Goal: Information Seeking & Learning: Learn about a topic

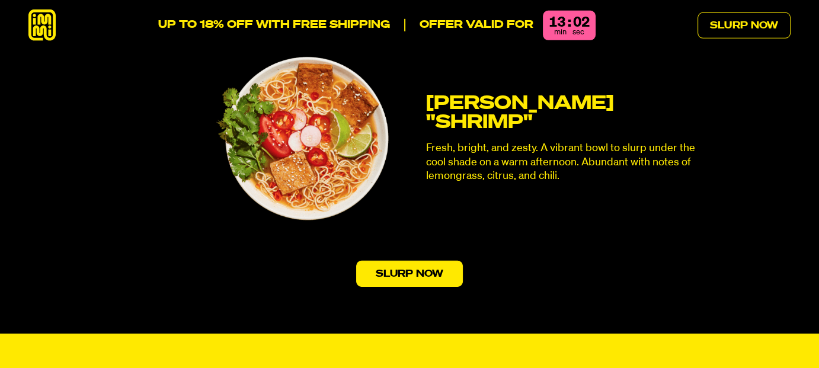
scroll to position [3675, 0]
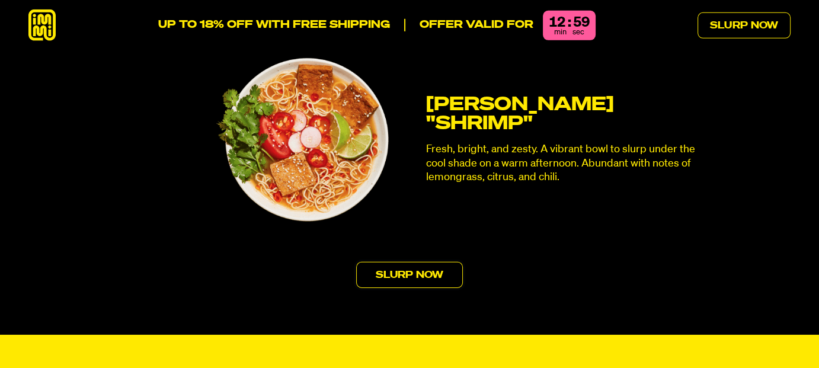
click at [392, 262] on link "Slurp Now" at bounding box center [409, 275] width 107 height 26
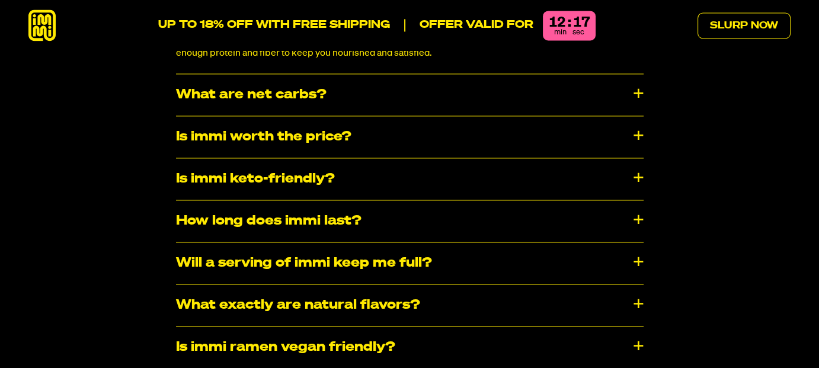
scroll to position [6247, 0]
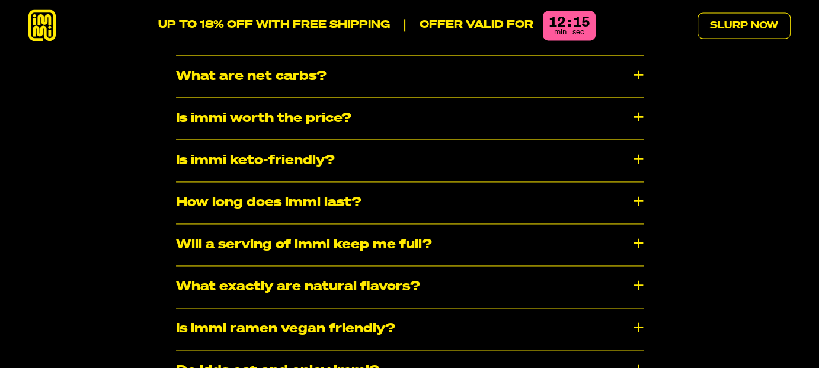
click at [638, 182] on div "How long does immi last?" at bounding box center [410, 202] width 468 height 41
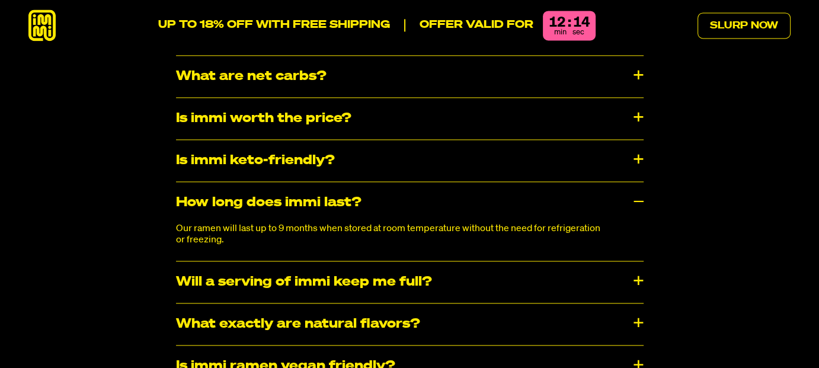
click at [638, 182] on div "How long does immi last?" at bounding box center [410, 202] width 468 height 41
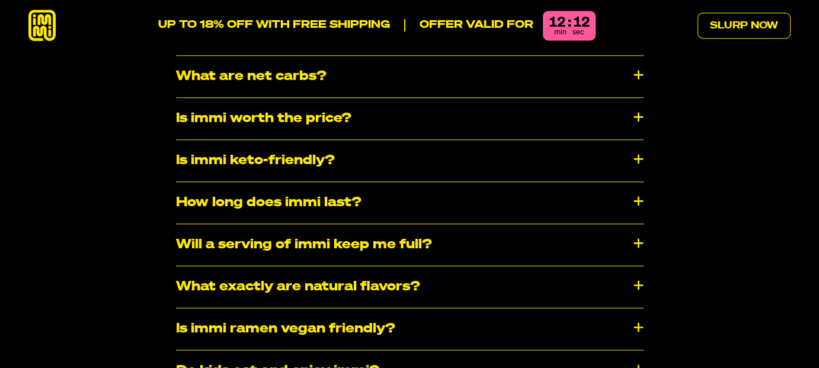
click at [637, 224] on div "Will a serving of immi keep me full?" at bounding box center [410, 244] width 468 height 41
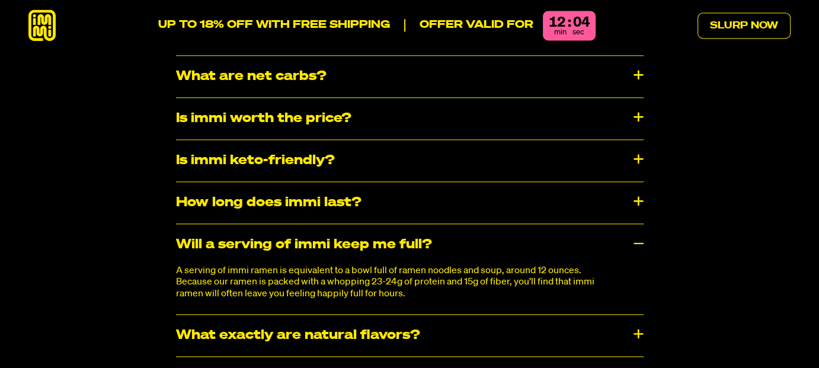
click at [637, 224] on div "Will a serving of immi keep me full?" at bounding box center [410, 244] width 468 height 41
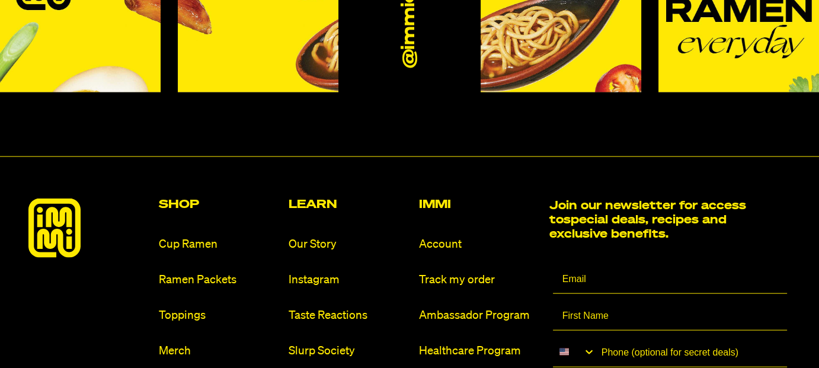
scroll to position [7016, 0]
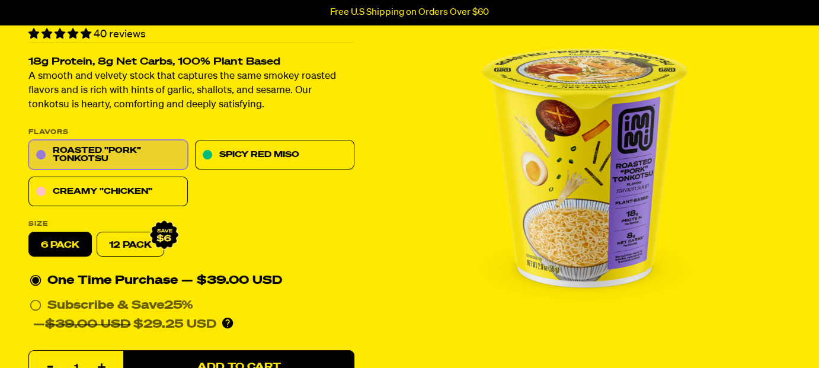
scroll to position [119, 0]
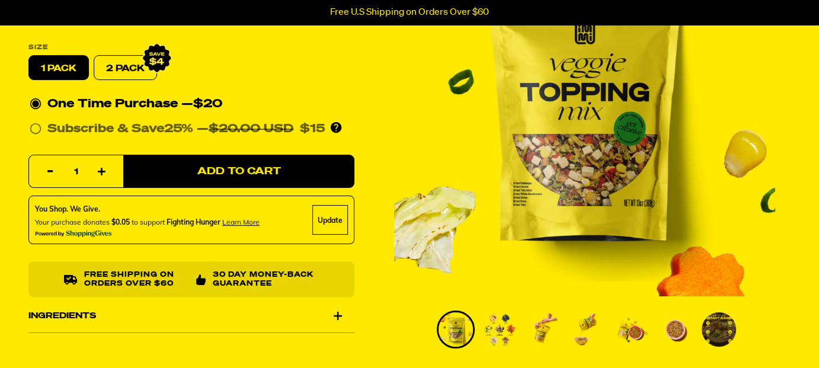
scroll to position [178, 0]
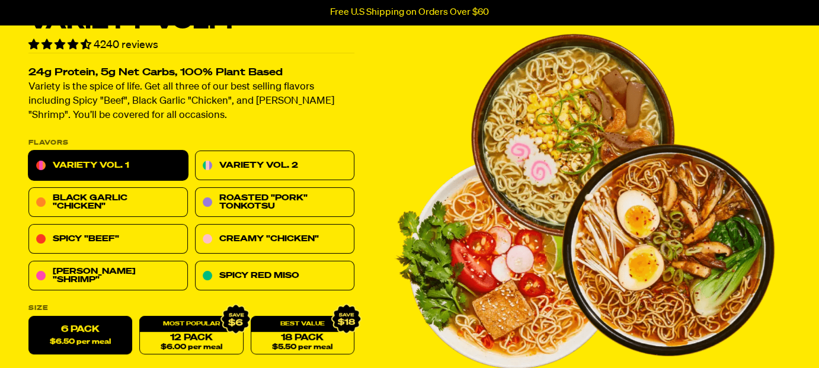
scroll to position [59, 0]
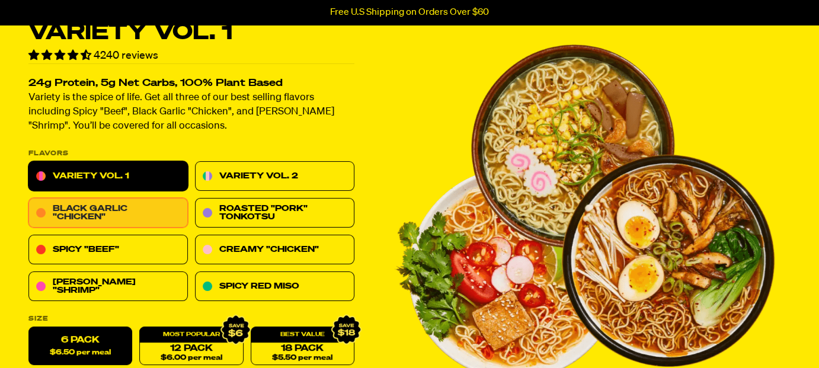
click at [129, 208] on link "Black Garlic "Chicken"" at bounding box center [107, 214] width 159 height 30
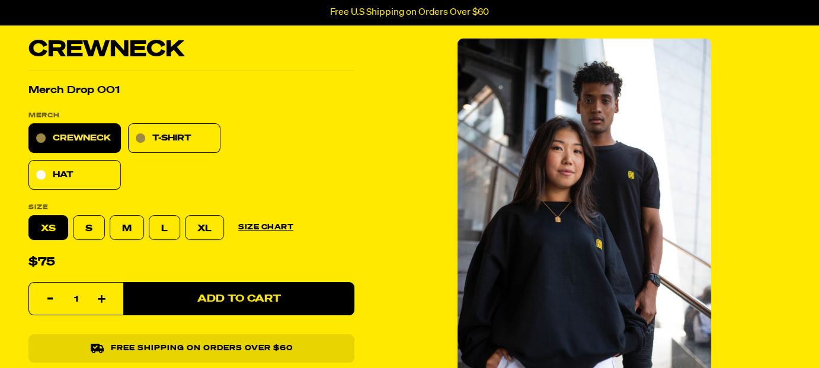
scroll to position [59, 0]
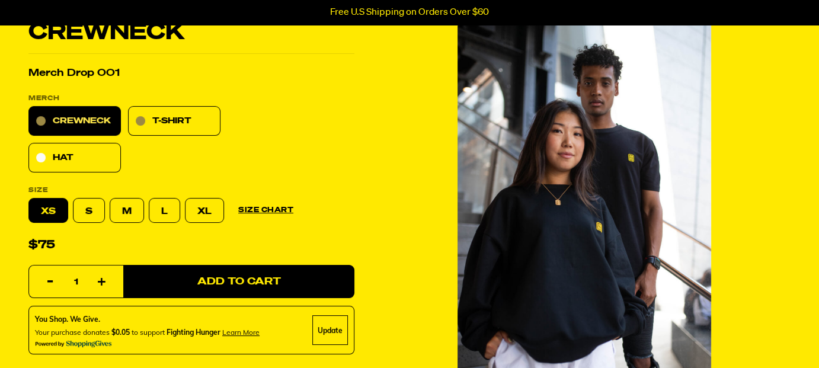
select select "subscription frequency"
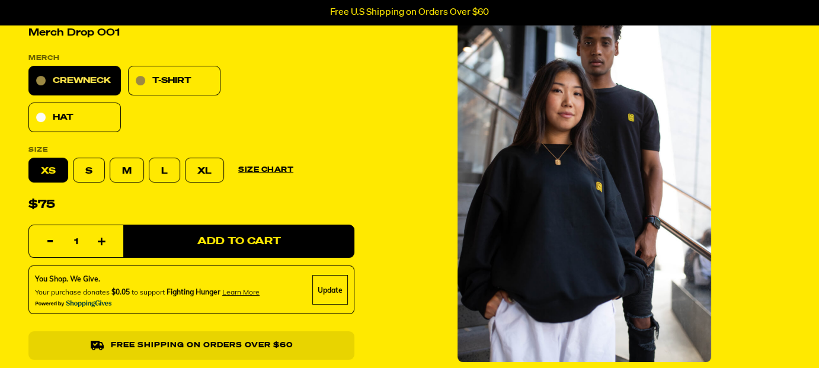
scroll to position [119, 0]
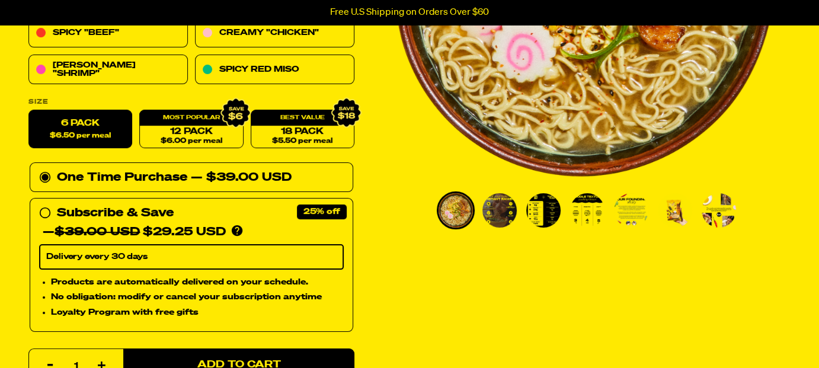
scroll to position [296, 0]
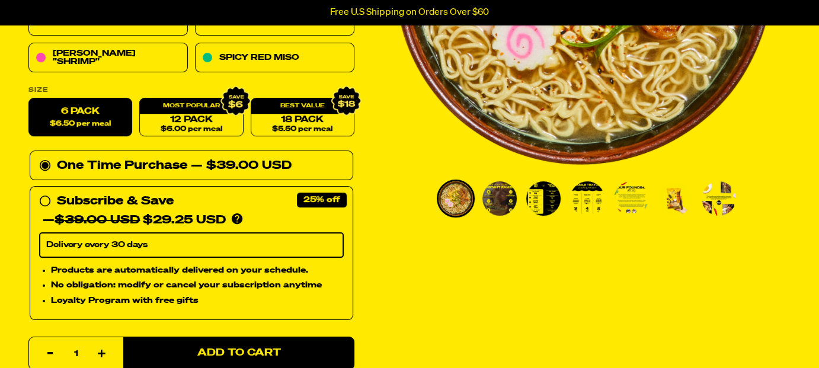
click at [491, 198] on img "Go to slide 2" at bounding box center [500, 198] width 34 height 34
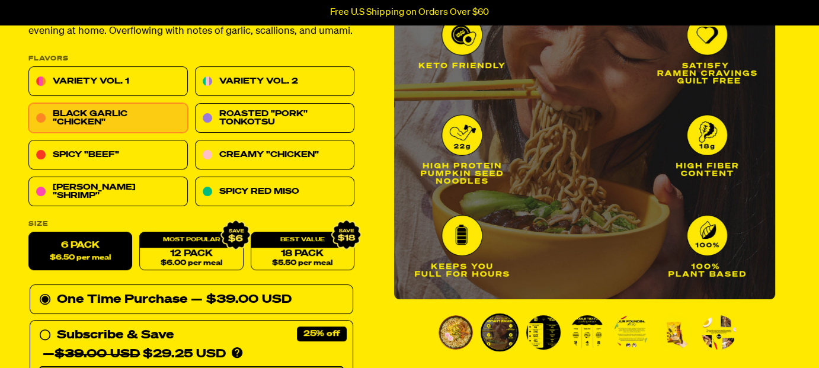
scroll to position [237, 0]
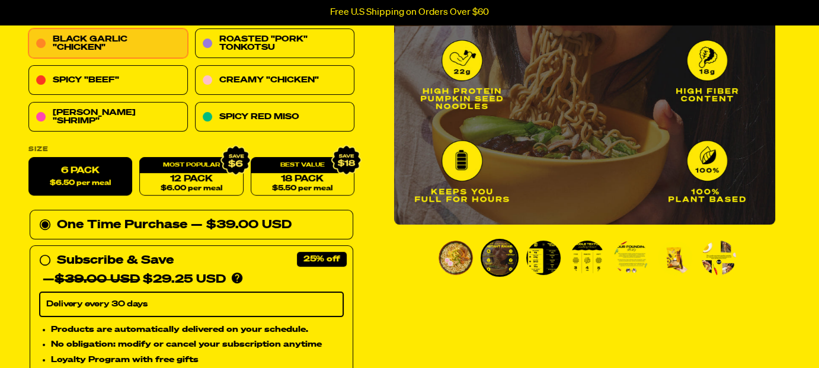
click at [544, 254] on img "Go to slide 3" at bounding box center [543, 258] width 34 height 34
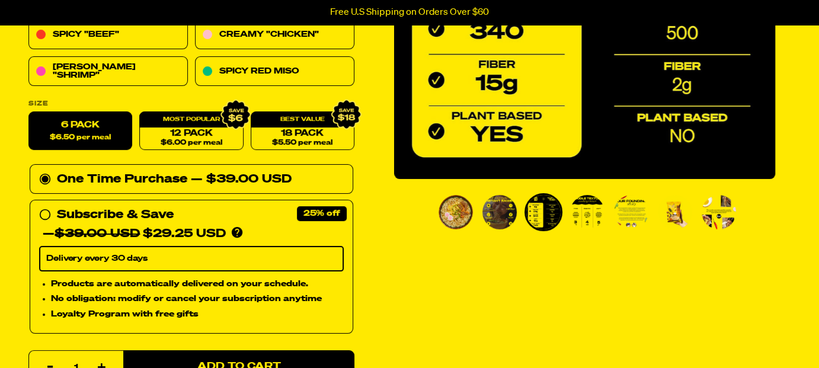
scroll to position [296, 0]
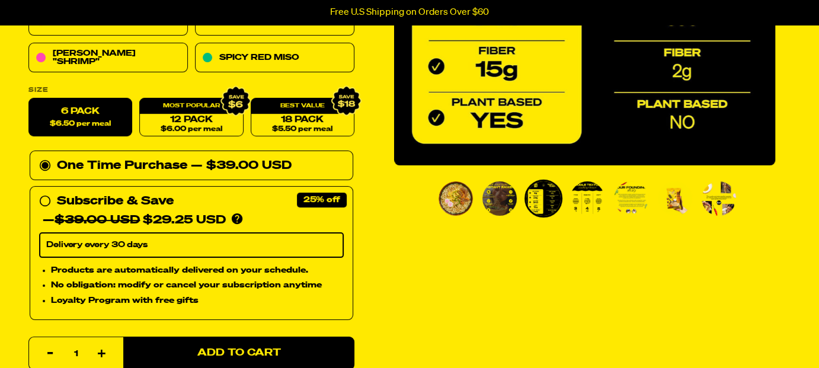
click at [583, 199] on img "Go to slide 4" at bounding box center [587, 198] width 34 height 34
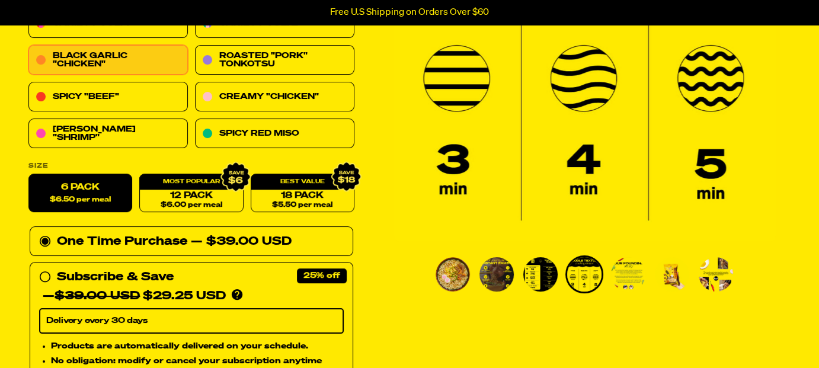
scroll to position [237, 0]
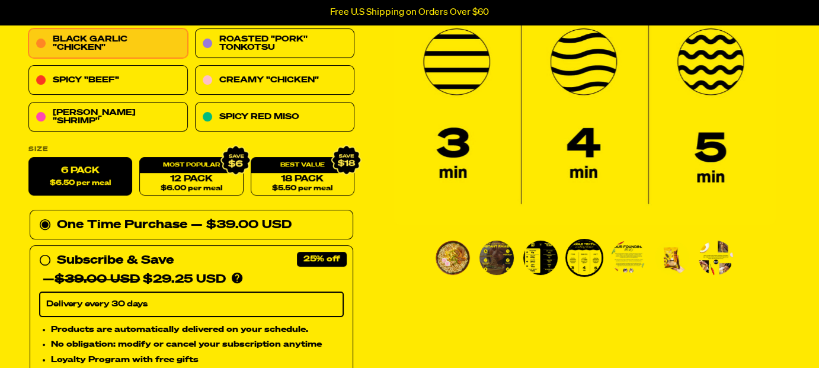
drag, startPoint x: 630, startPoint y: 258, endPoint x: 629, endPoint y: 251, distance: 7.7
click at [630, 258] on img "Go to slide 5" at bounding box center [628, 258] width 34 height 34
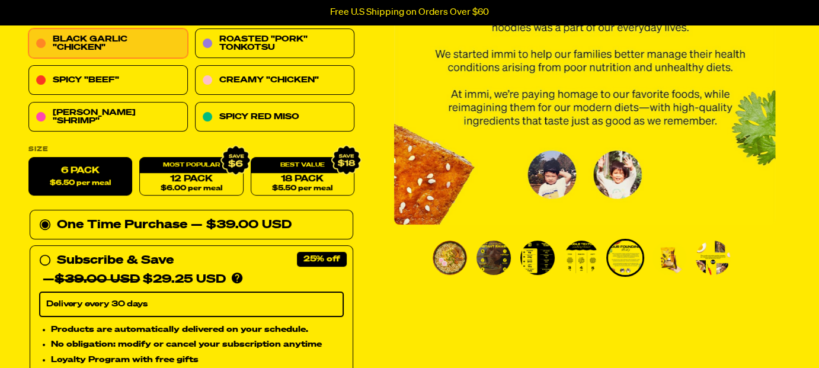
click at [667, 256] on img "Go to slide 6" at bounding box center [669, 258] width 34 height 34
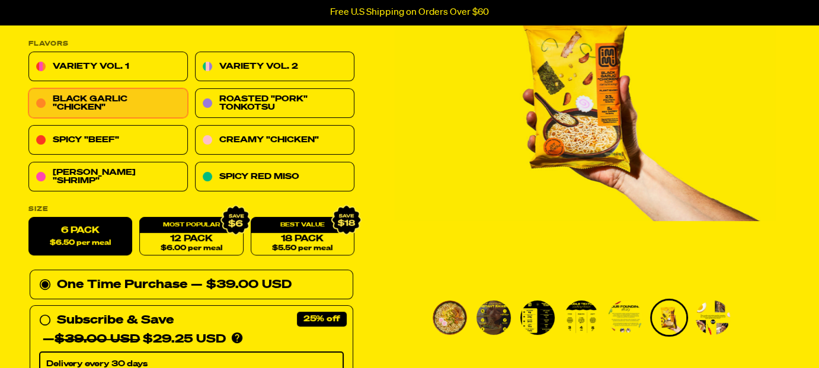
scroll to position [178, 0]
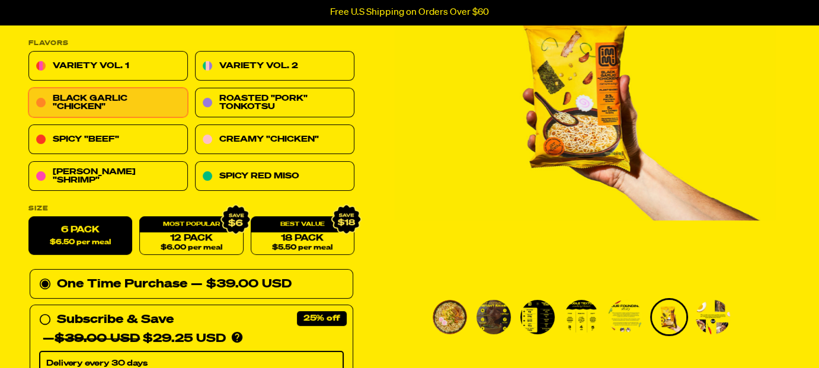
click at [720, 317] on img "Go to slide 7" at bounding box center [713, 317] width 34 height 34
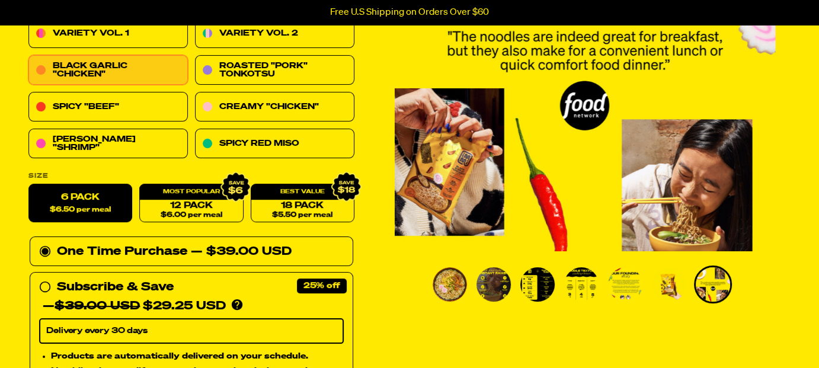
scroll to position [237, 0]
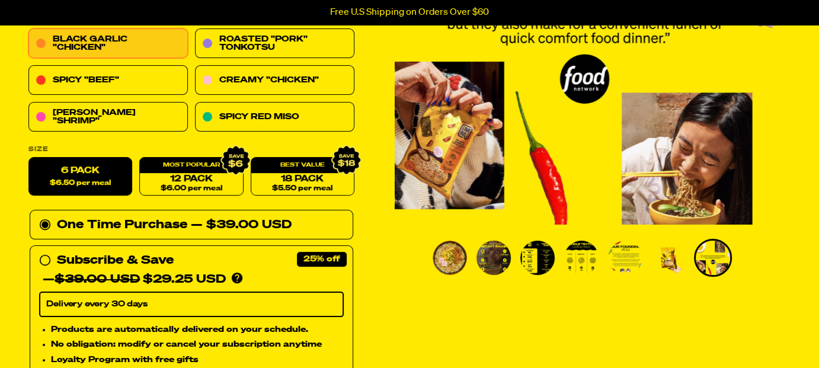
click at [449, 258] on img "Go to slide 1" at bounding box center [450, 258] width 34 height 34
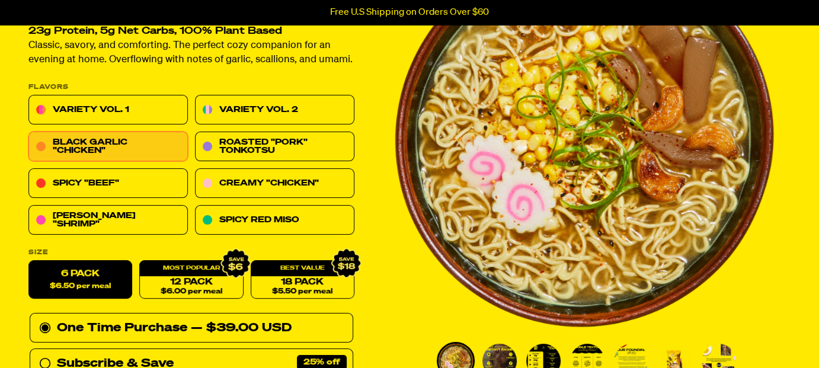
scroll to position [119, 0]
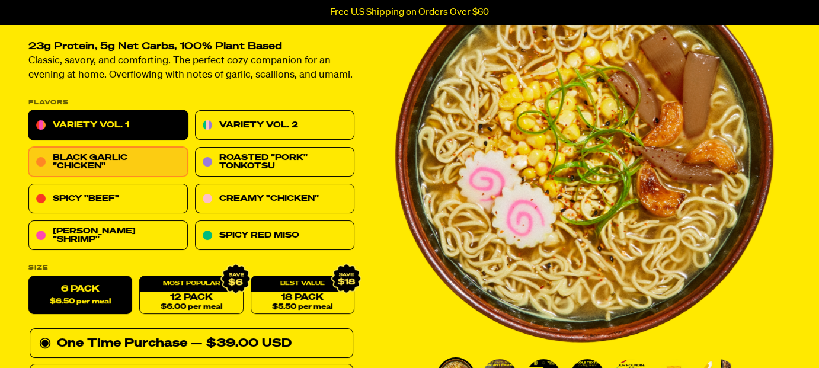
click at [110, 120] on link "Variety Vol. 1" at bounding box center [107, 126] width 159 height 30
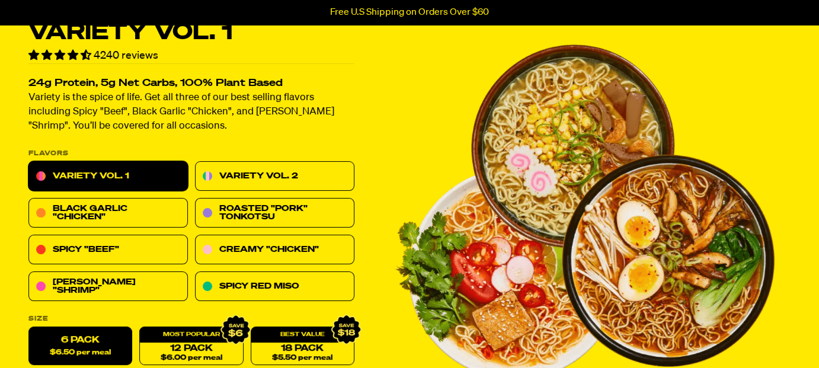
scroll to position [119, 0]
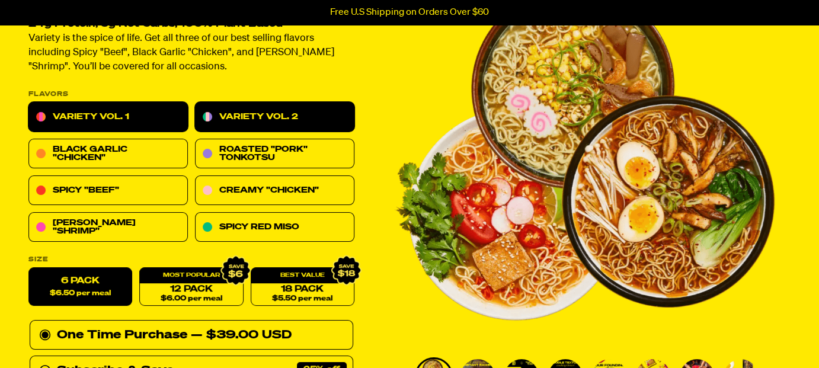
click at [257, 126] on link "Variety Vol. 2" at bounding box center [274, 118] width 159 height 30
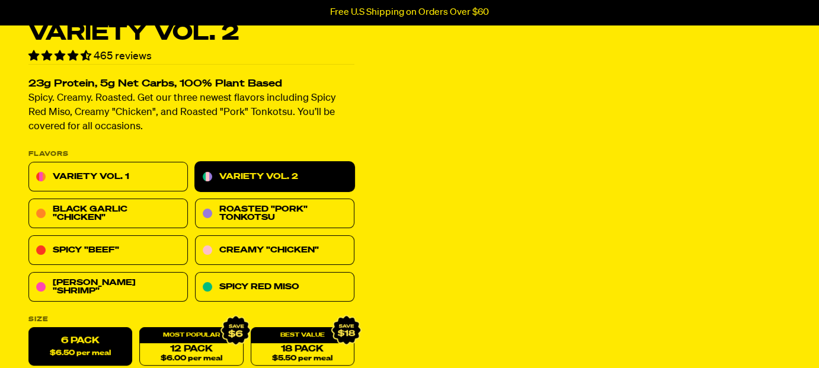
scroll to position [59, 0]
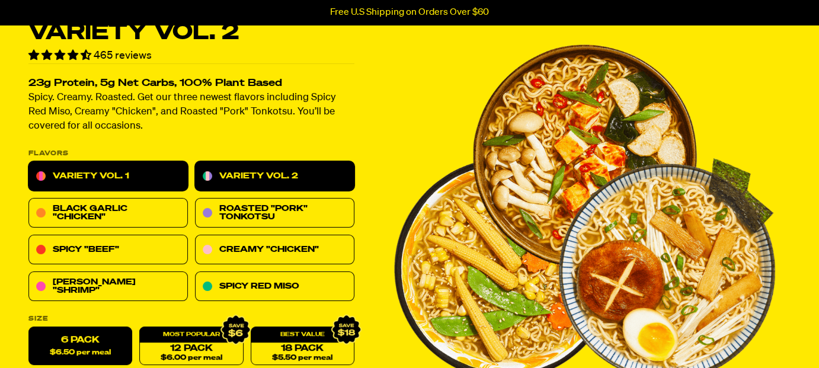
click at [133, 170] on link "Variety Vol. 1" at bounding box center [107, 177] width 159 height 30
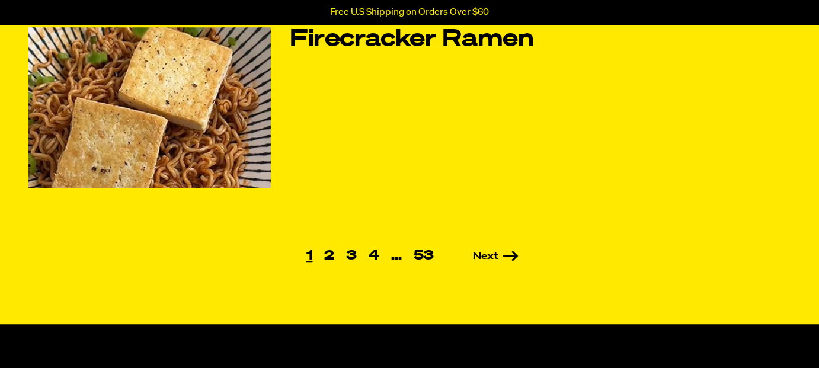
scroll to position [889, 0]
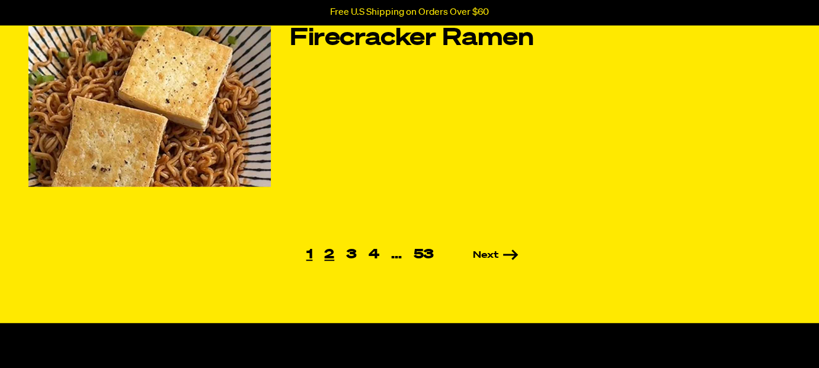
click at [330, 251] on link "2" at bounding box center [329, 254] width 22 height 13
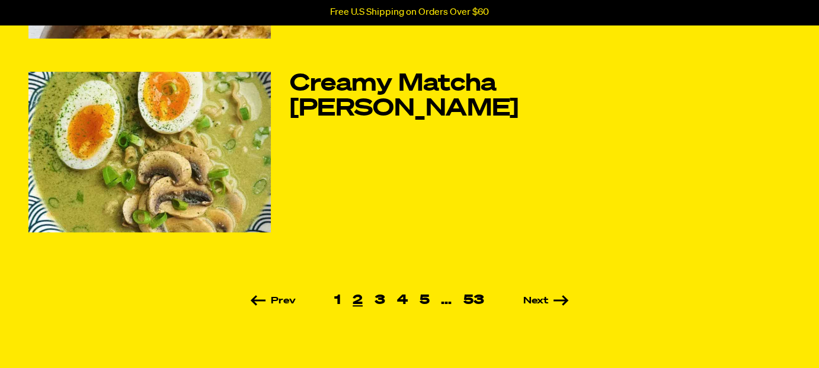
scroll to position [948, 0]
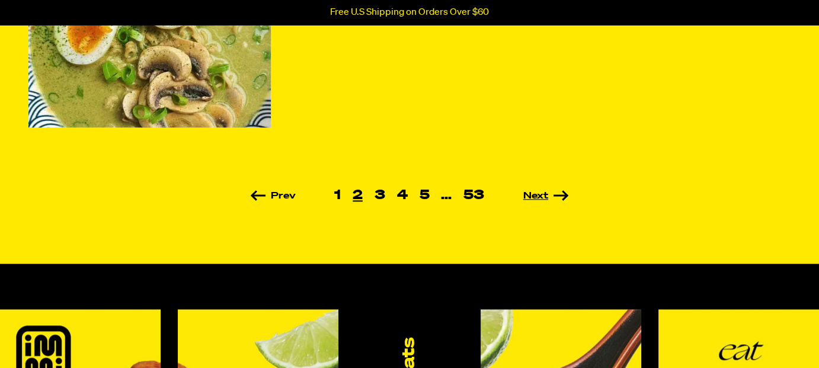
click at [537, 194] on link "Next" at bounding box center [529, 195] width 79 height 9
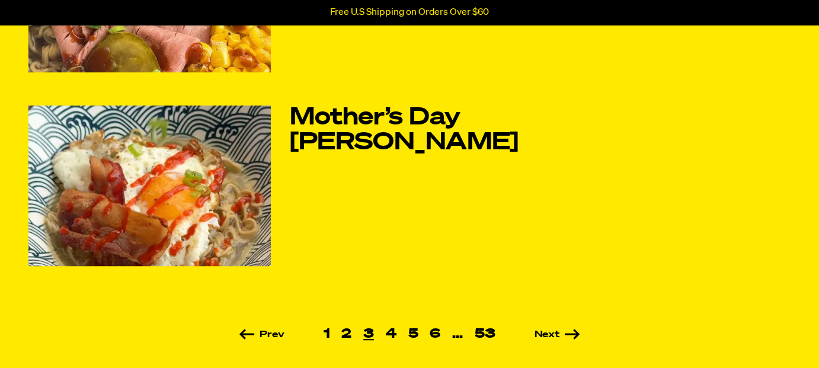
scroll to position [830, 0]
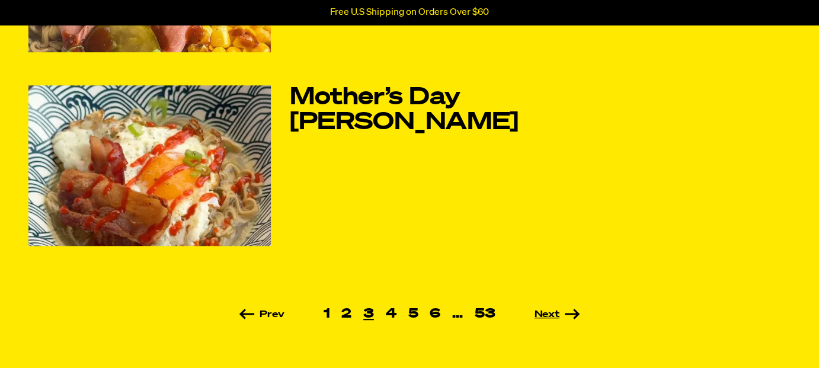
click at [547, 314] on link "Next" at bounding box center [540, 314] width 79 height 9
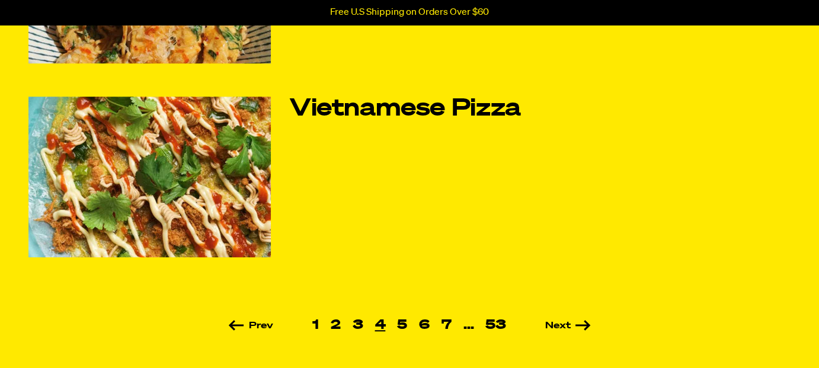
scroll to position [830, 0]
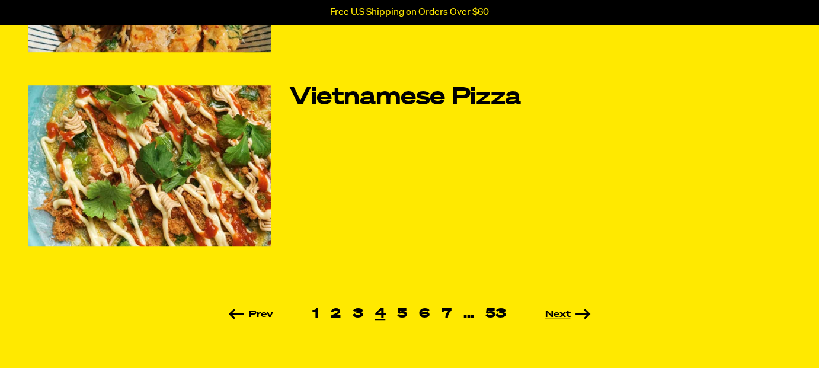
click at [555, 311] on link "Next" at bounding box center [551, 314] width 79 height 9
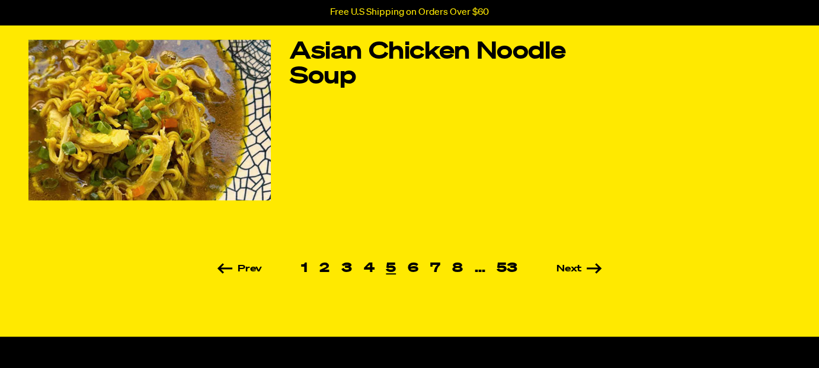
scroll to position [889, 0]
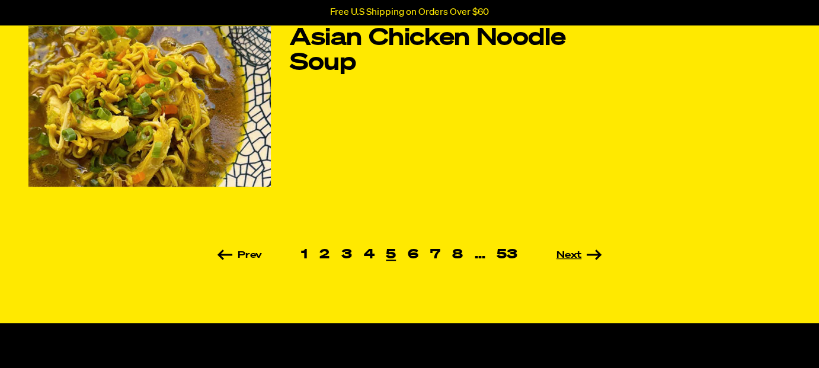
click at [571, 254] on link "Next" at bounding box center [562, 255] width 79 height 9
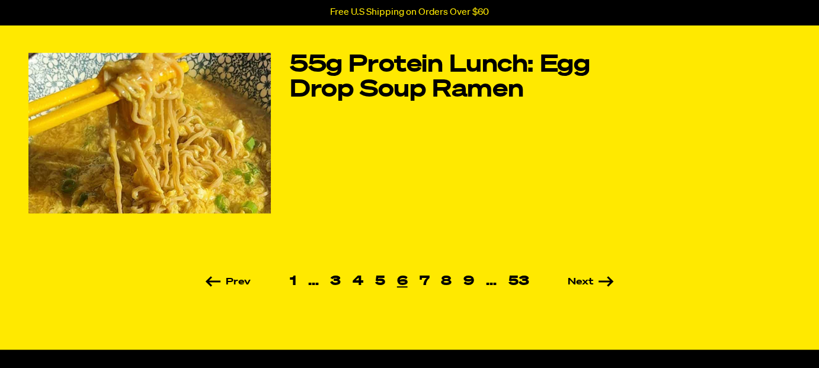
scroll to position [889, 0]
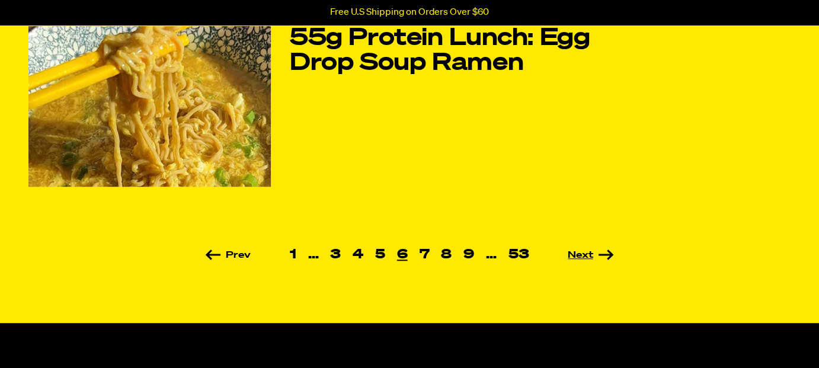
click at [580, 254] on link "Next" at bounding box center [574, 255] width 79 height 9
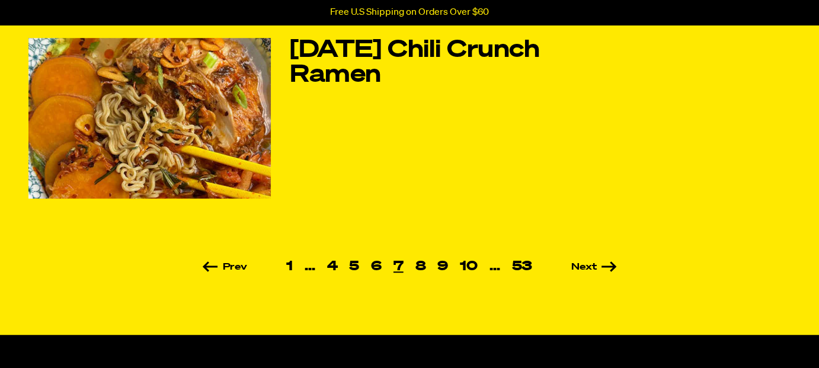
scroll to position [889, 0]
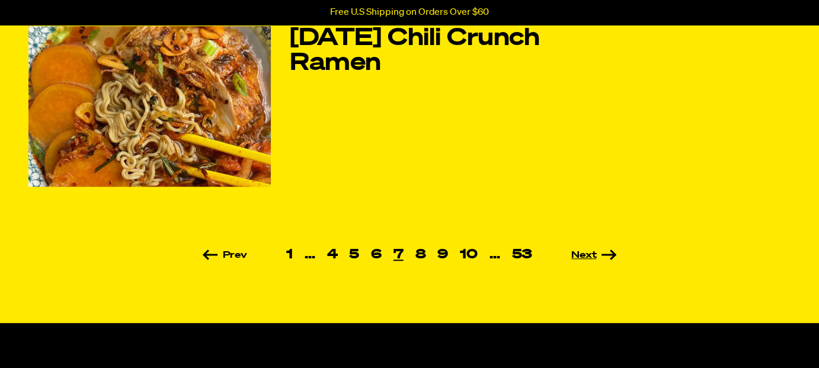
click at [593, 253] on link "Next" at bounding box center [577, 255] width 79 height 9
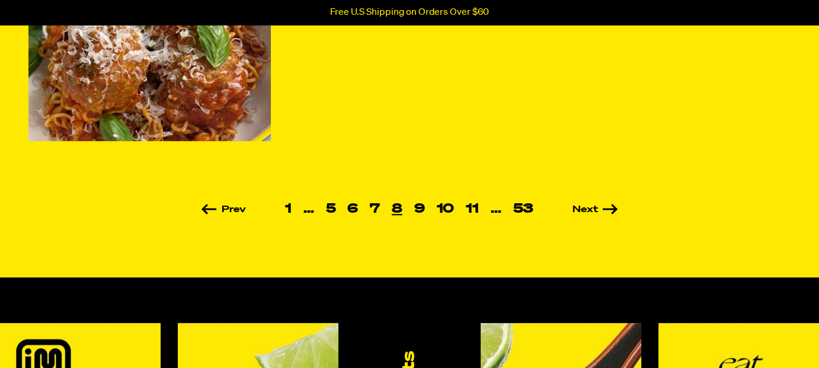
scroll to position [948, 0]
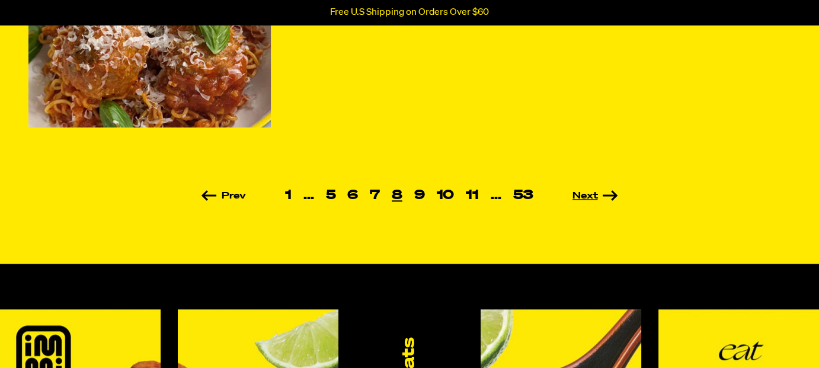
click at [580, 195] on link "Next" at bounding box center [578, 195] width 79 height 9
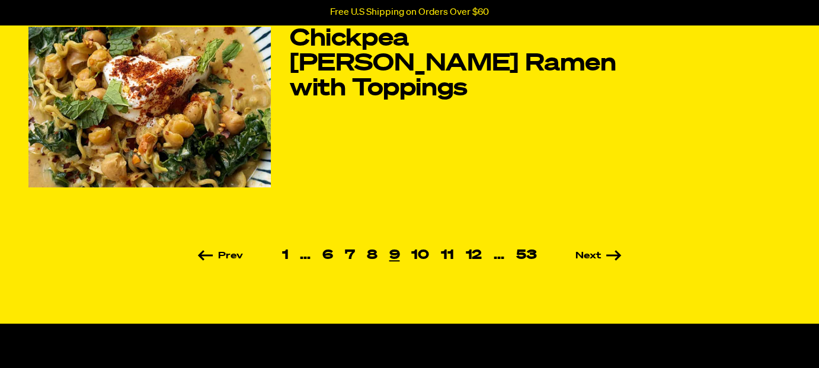
scroll to position [889, 0]
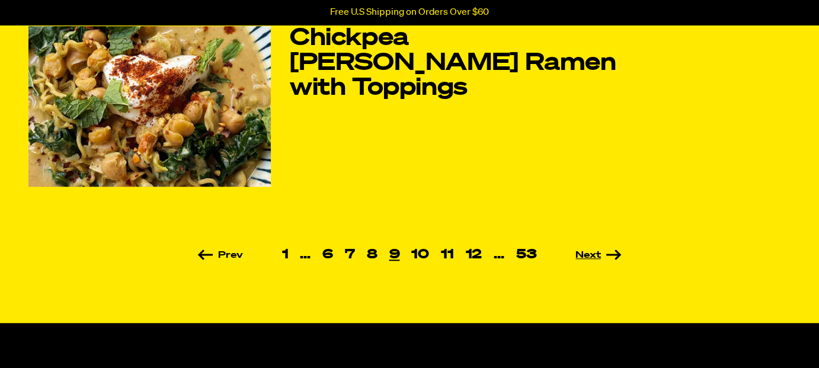
click at [583, 251] on link "Next" at bounding box center [581, 255] width 79 height 9
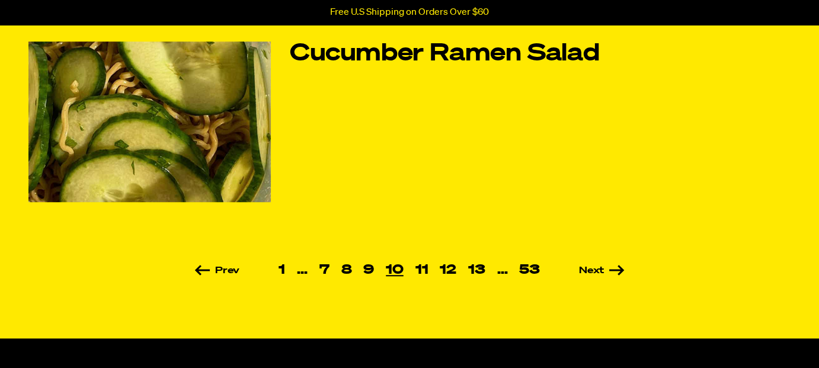
scroll to position [889, 0]
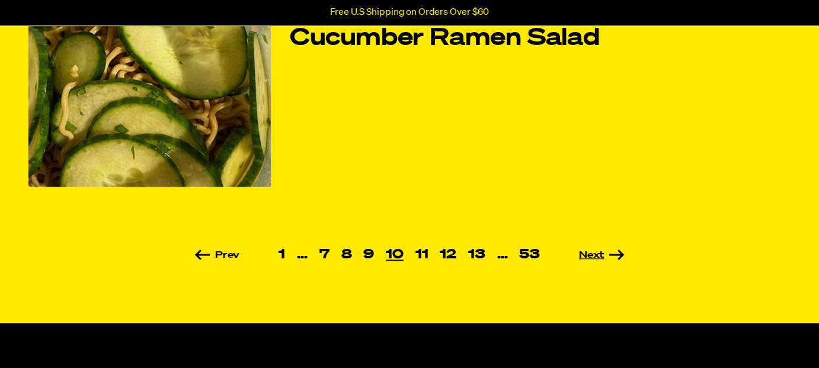
click at [593, 253] on link "Next" at bounding box center [585, 255] width 79 height 9
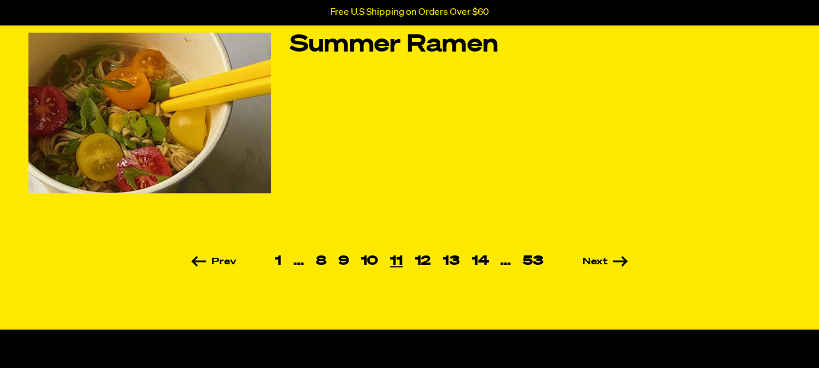
scroll to position [889, 0]
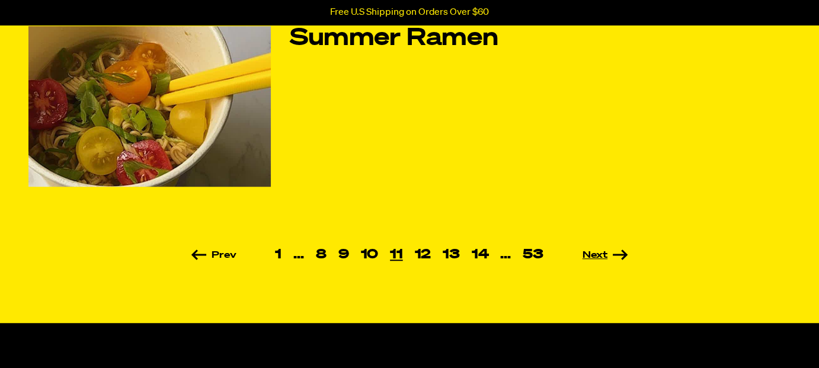
click at [596, 251] on link "Next" at bounding box center [588, 255] width 79 height 9
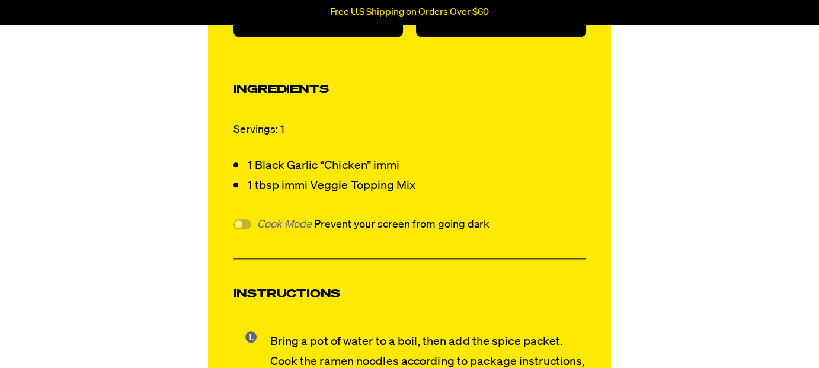
scroll to position [1186, 0]
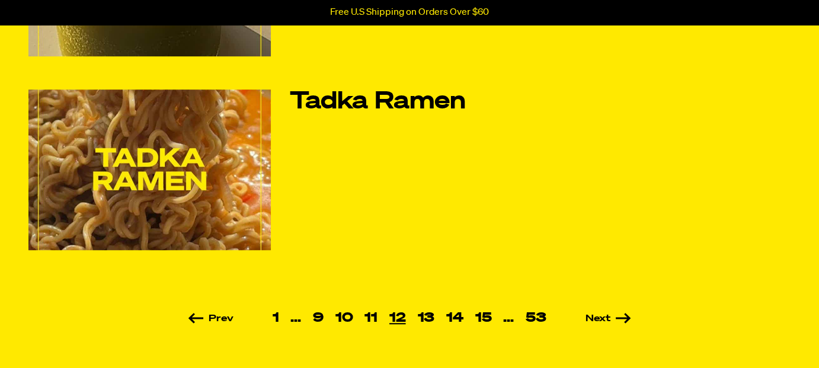
scroll to position [889, 0]
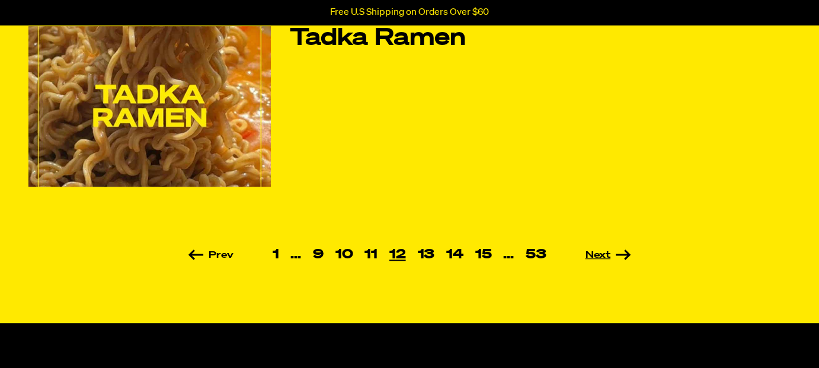
click at [606, 252] on link "Next" at bounding box center [591, 255] width 79 height 9
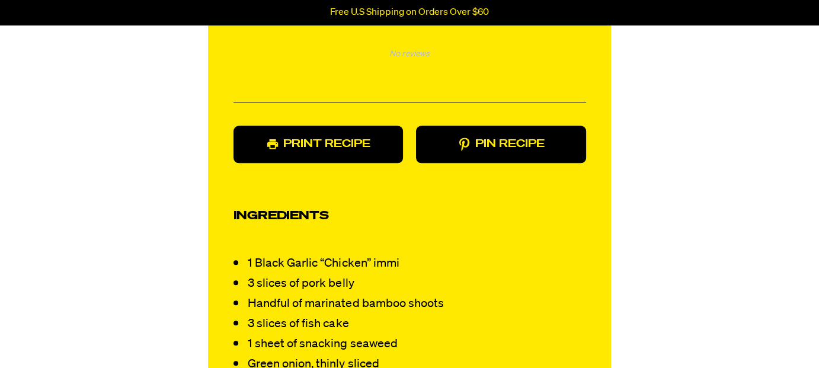
scroll to position [1126, 0]
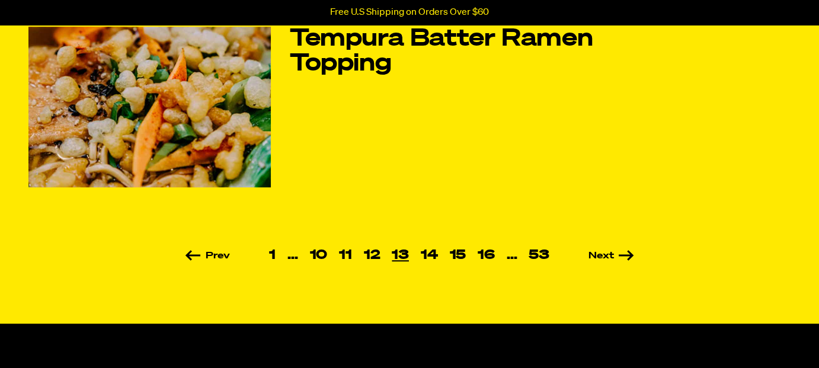
scroll to position [889, 0]
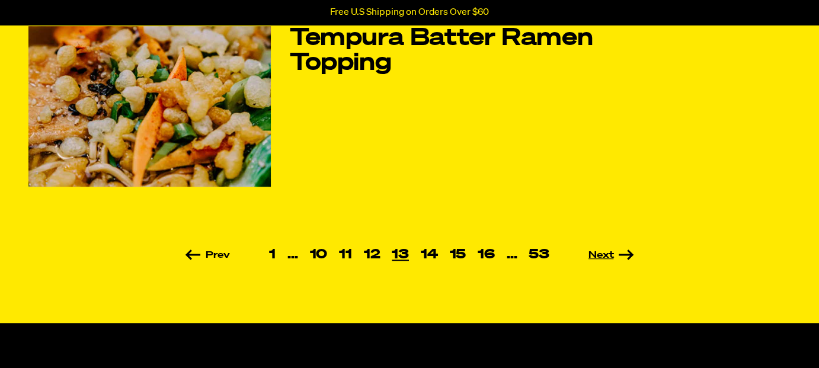
click at [599, 253] on link "Next" at bounding box center [594, 255] width 79 height 9
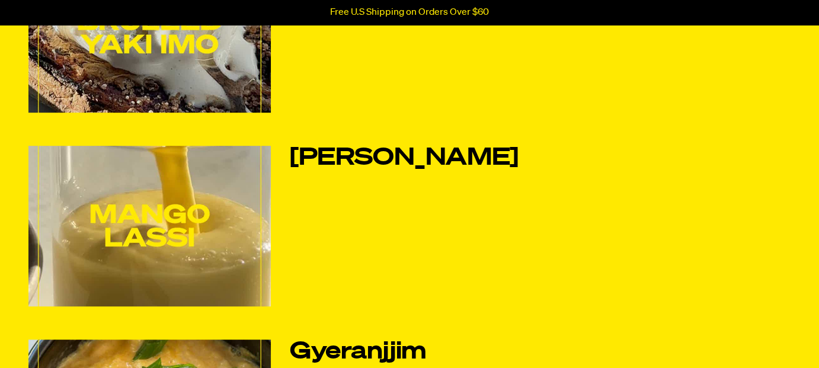
scroll to position [593, 0]
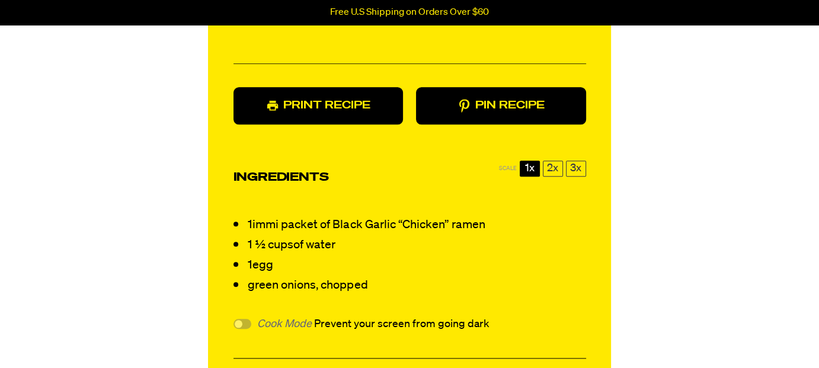
scroll to position [1245, 0]
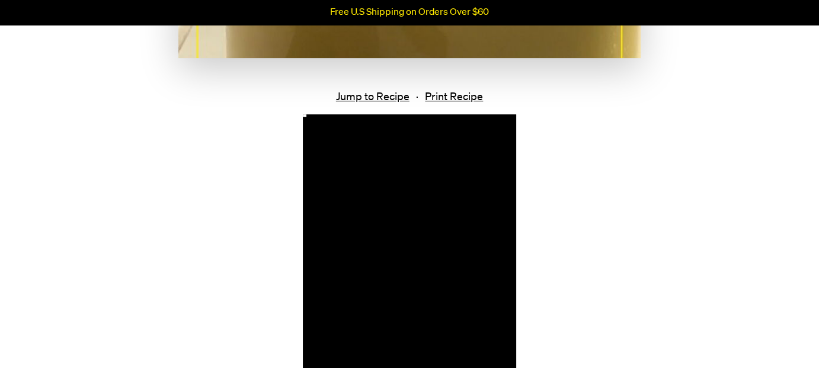
scroll to position [474, 0]
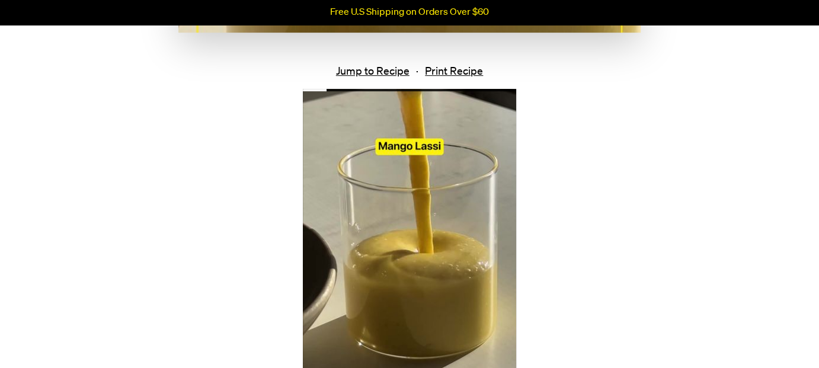
click at [485, 226] on video at bounding box center [409, 278] width 213 height 379
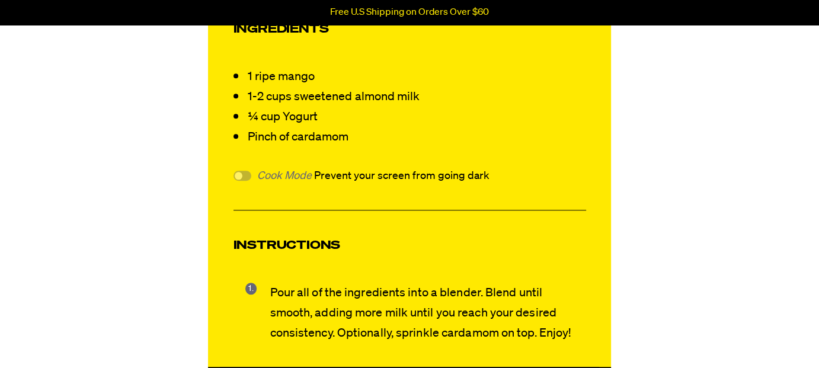
scroll to position [1245, 0]
